Goal: Task Accomplishment & Management: Complete application form

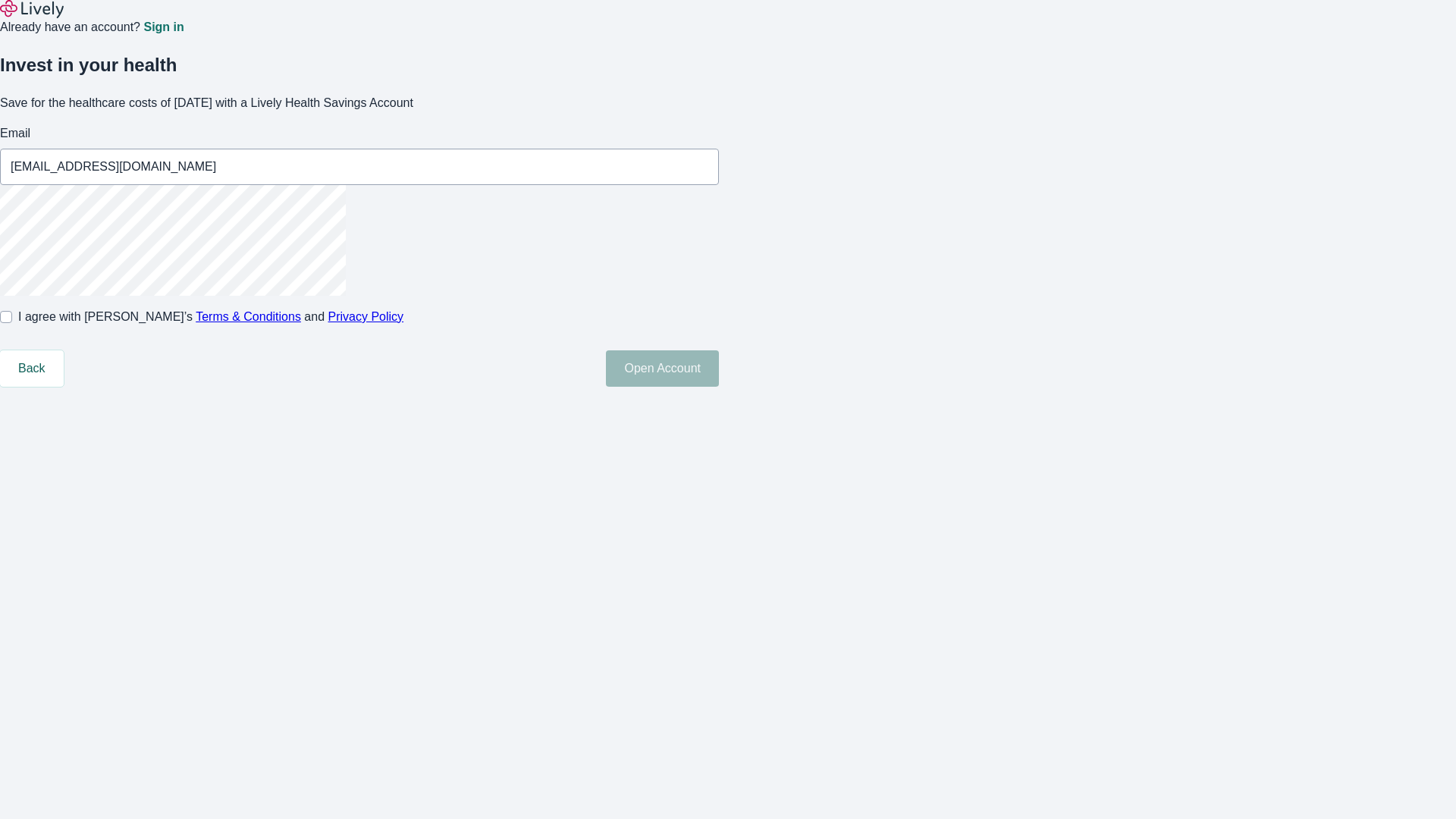
click at [12, 323] on input "I agree with Lively’s Terms & Conditions and Privacy Policy" at bounding box center [6, 317] width 12 height 12
checkbox input "true"
click at [719, 387] on button "Open Account" at bounding box center [662, 368] width 113 height 36
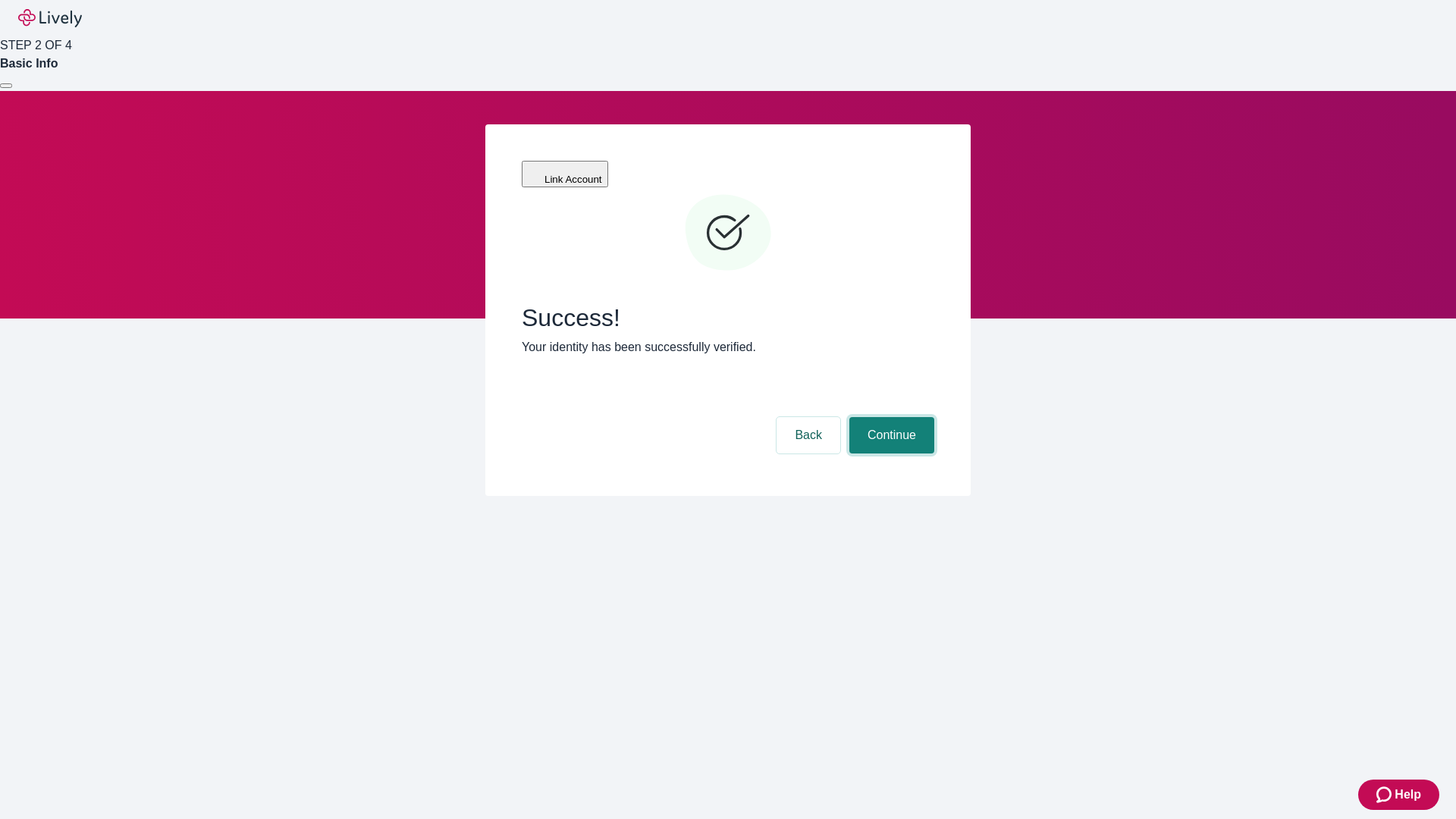
click at [889, 417] on button "Continue" at bounding box center [892, 435] width 85 height 36
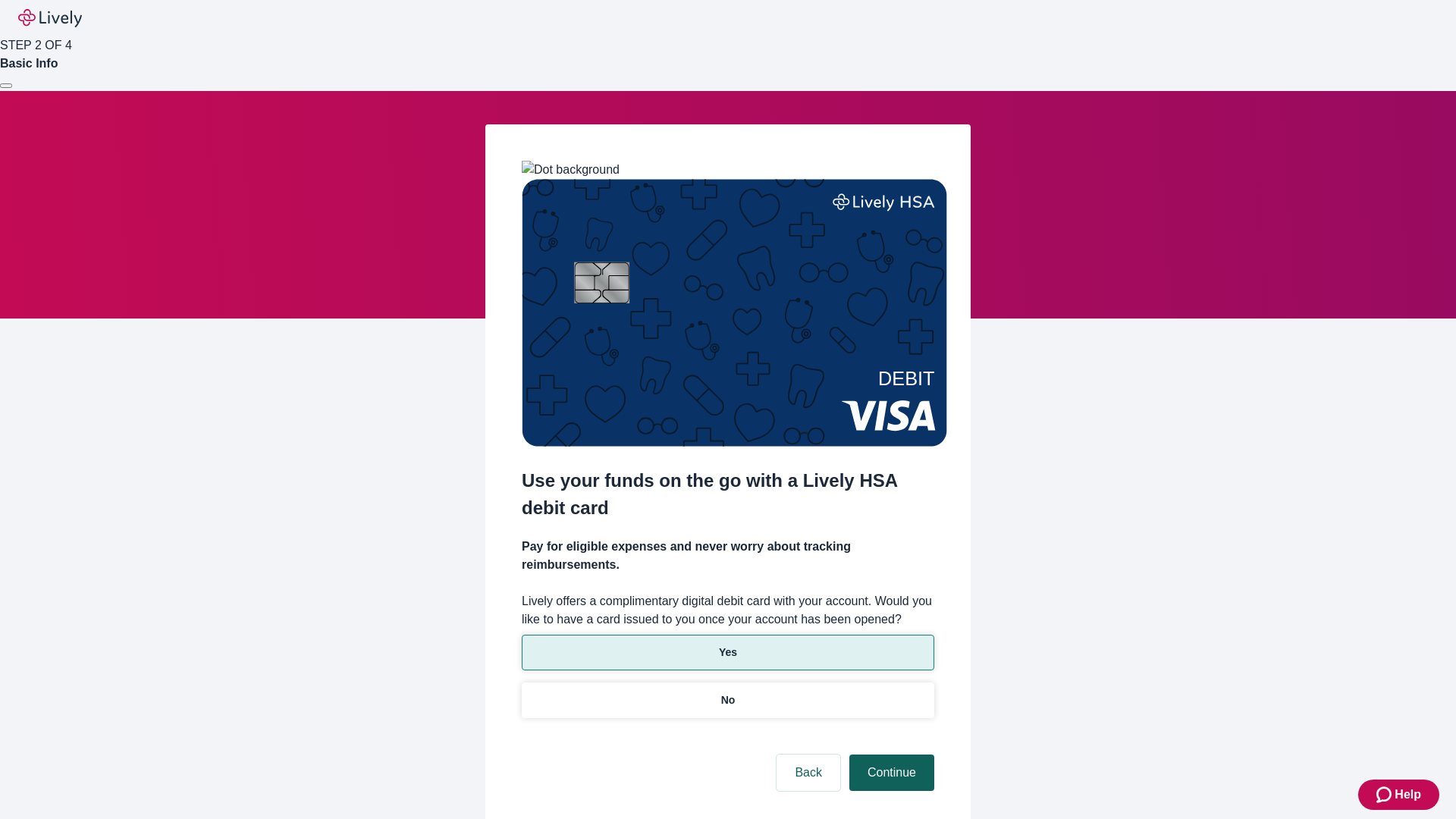
click at [728, 693] on p "No" at bounding box center [728, 700] width 14 height 16
click at [889, 755] on button "Continue" at bounding box center [892, 772] width 85 height 36
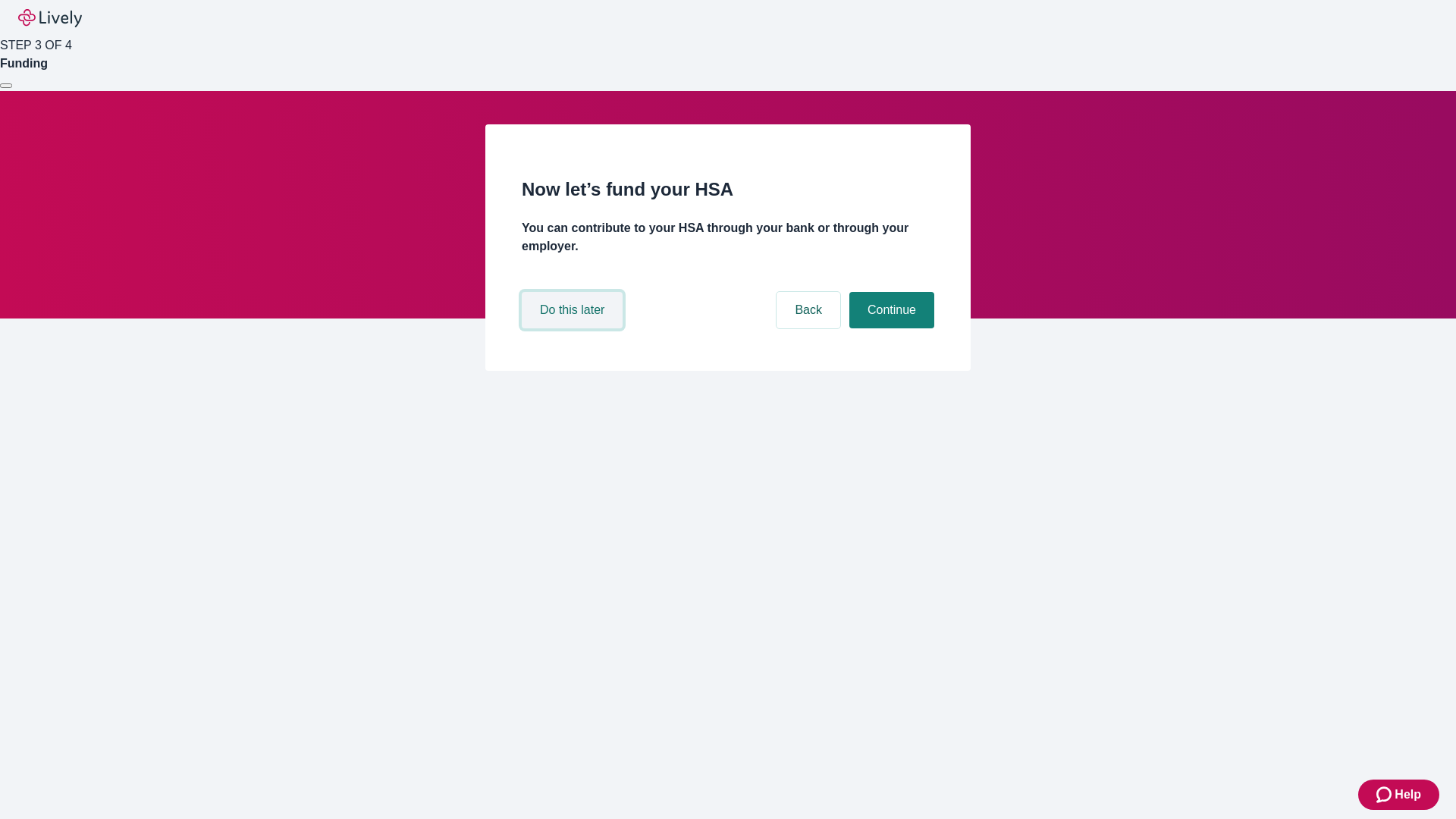
click at [574, 328] on button "Do this later" at bounding box center [571, 310] width 101 height 36
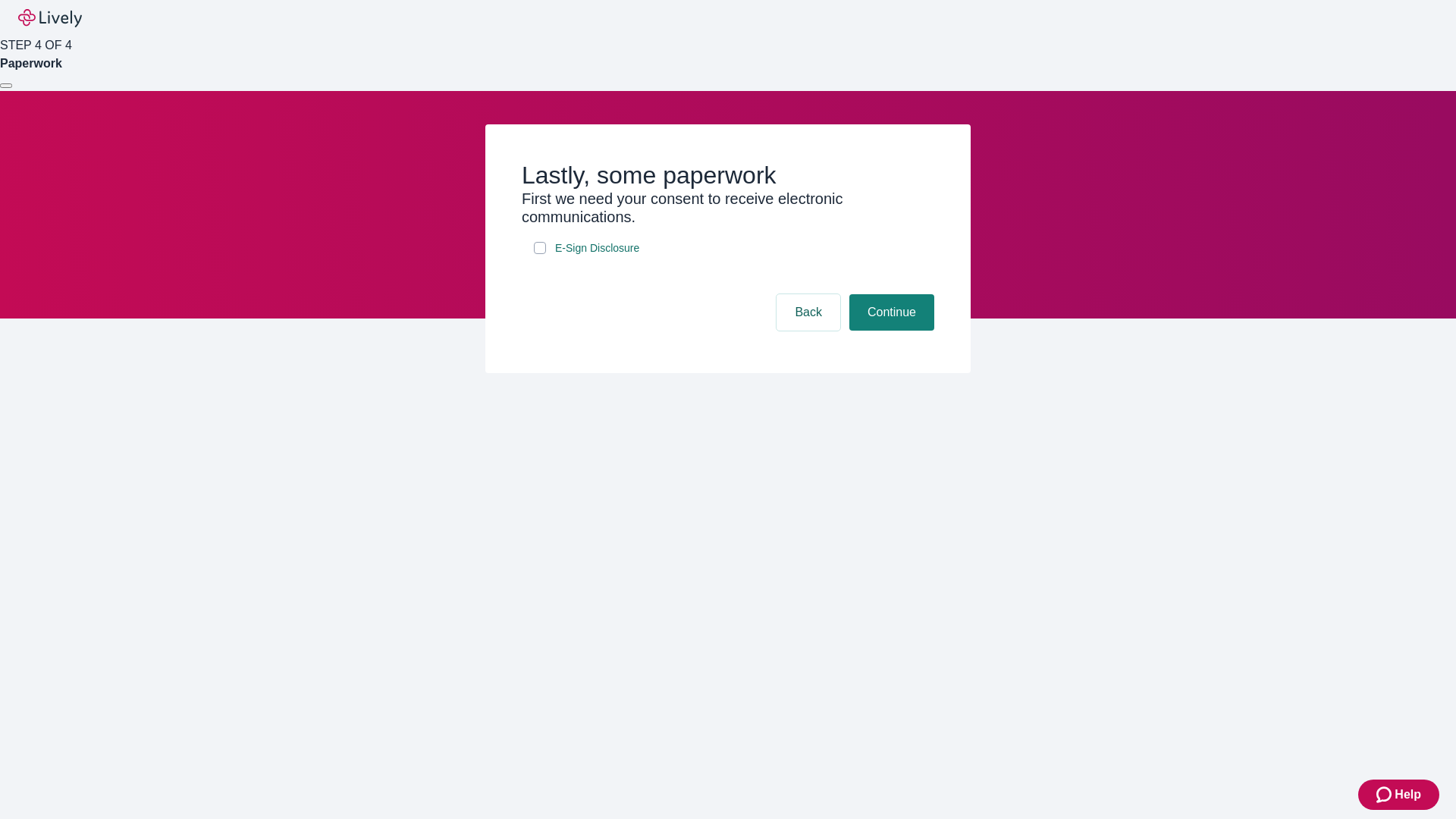
click at [540, 254] on input "E-Sign Disclosure" at bounding box center [540, 248] width 12 height 12
checkbox input "true"
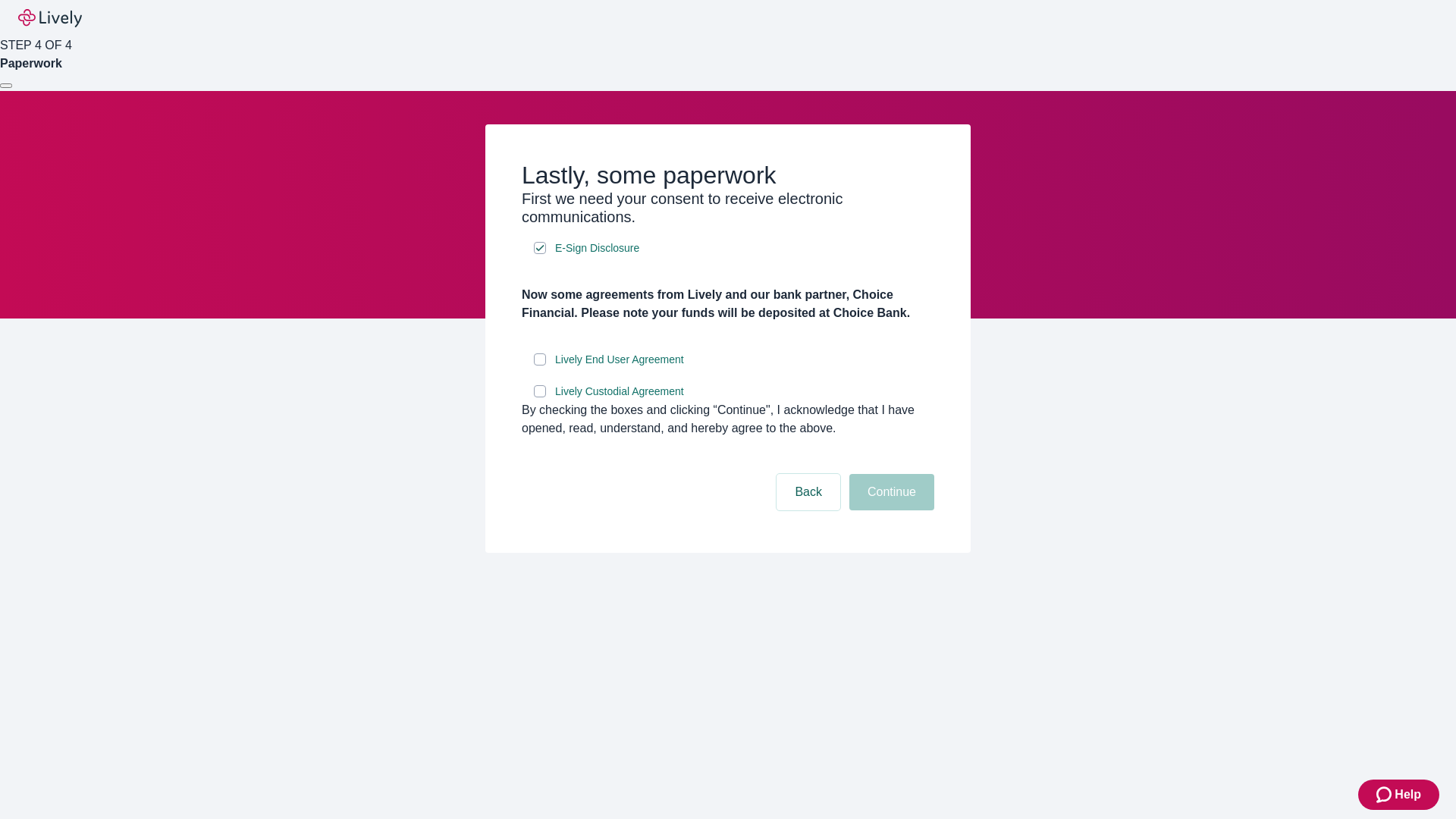
click at [540, 365] on input "Lively End User Agreement" at bounding box center [540, 360] width 12 height 12
checkbox input "true"
click at [540, 398] on input "Lively Custodial Agreement" at bounding box center [540, 392] width 12 height 12
checkbox input "true"
click at [889, 510] on button "Continue" at bounding box center [892, 492] width 85 height 36
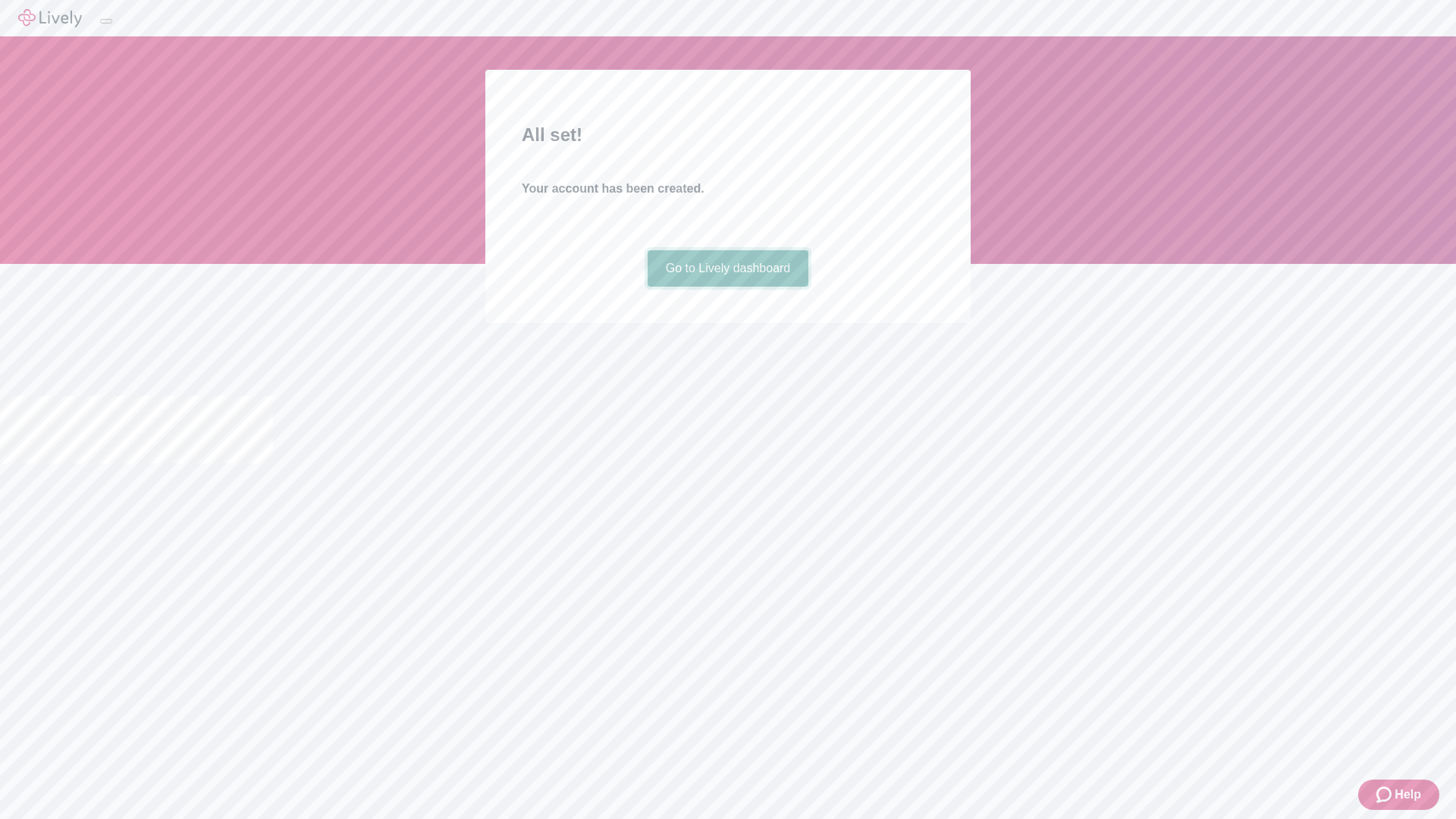
click at [728, 287] on link "Go to Lively dashboard" at bounding box center [728, 268] width 161 height 36
